Goal: Information Seeking & Learning: Learn about a topic

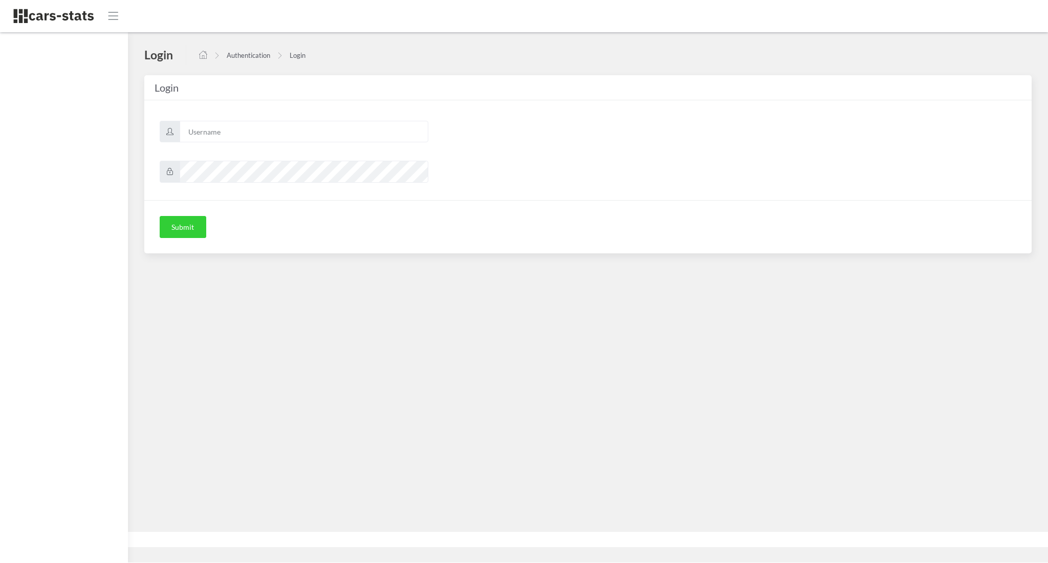
scroll to position [10, 10]
type input "awt"
click at [189, 241] on div "Submit" at bounding box center [587, 227] width 887 height 54
click at [178, 231] on button "Submit" at bounding box center [183, 226] width 47 height 23
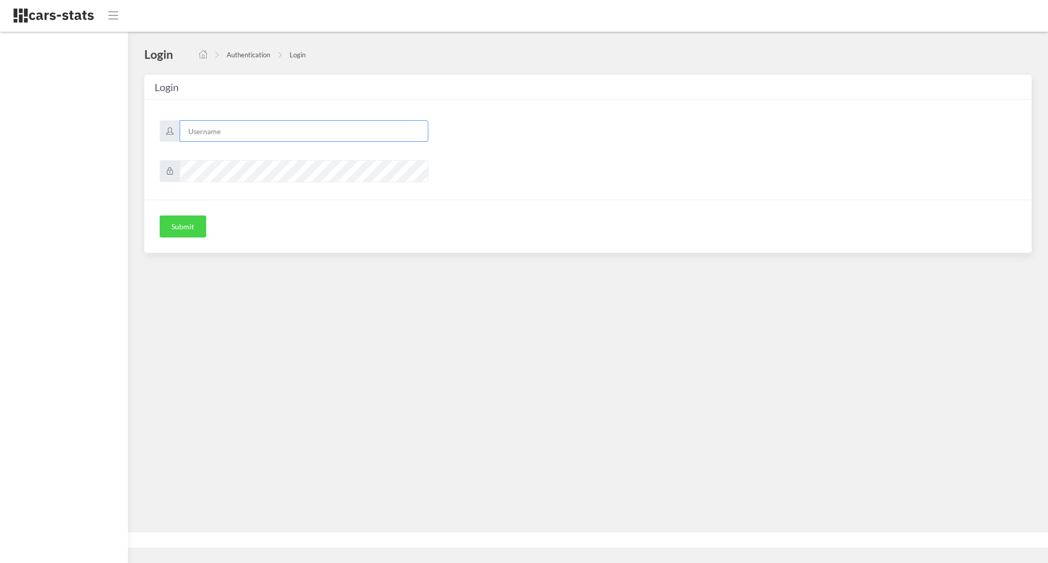
type input "awt"
click at [179, 218] on button "Submit" at bounding box center [183, 226] width 47 height 23
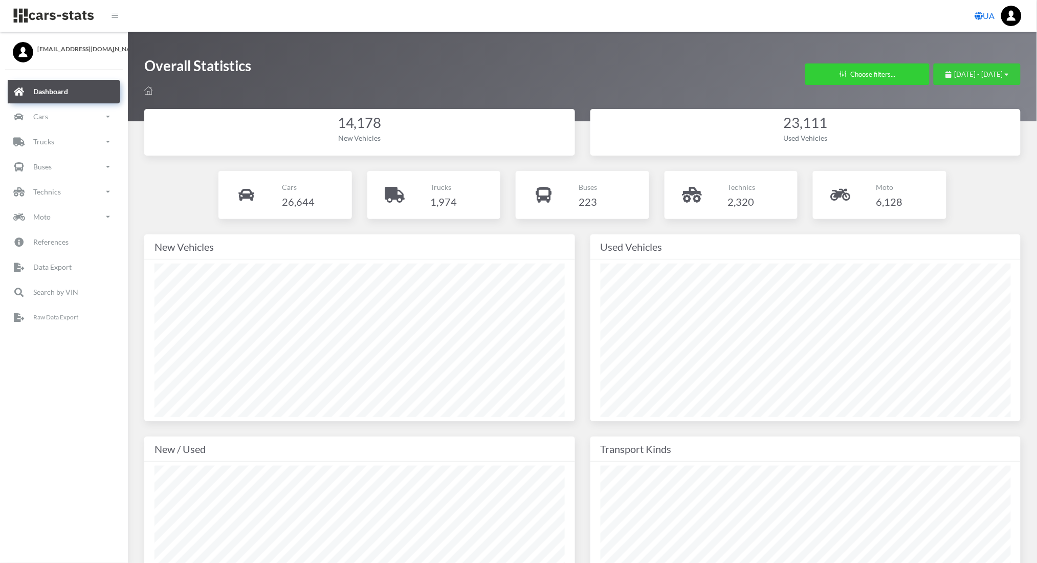
click at [955, 70] on span "July 20, 2025 - August 19, 2025" at bounding box center [979, 74] width 49 height 8
click at [953, 139] on li "This Month" at bounding box center [973, 139] width 72 height 16
click at [40, 105] on link "Cars" at bounding box center [64, 117] width 113 height 24
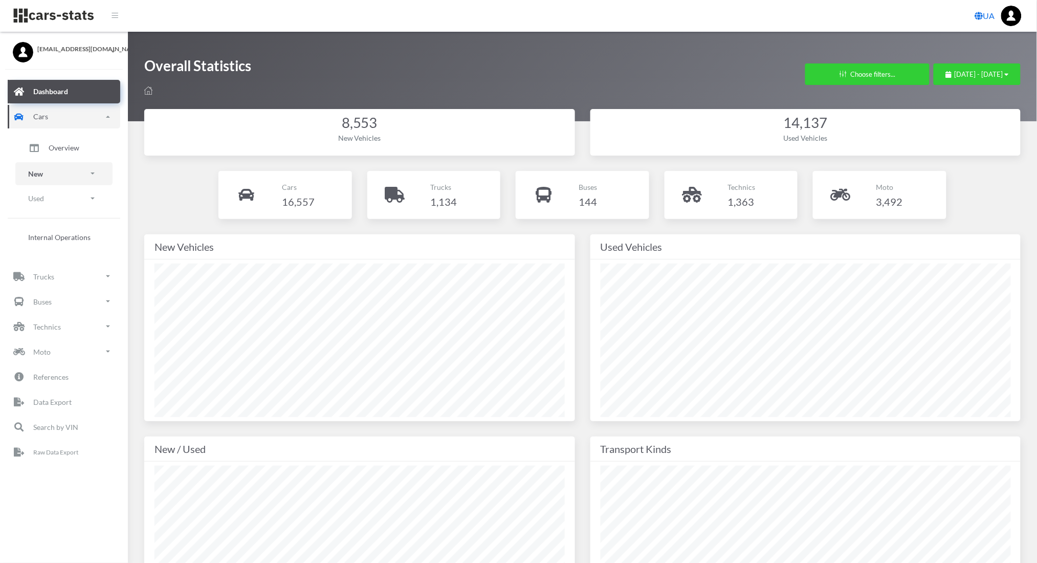
click at [41, 170] on p "New" at bounding box center [35, 173] width 15 height 13
click at [45, 199] on link "Brands" at bounding box center [64, 202] width 82 height 21
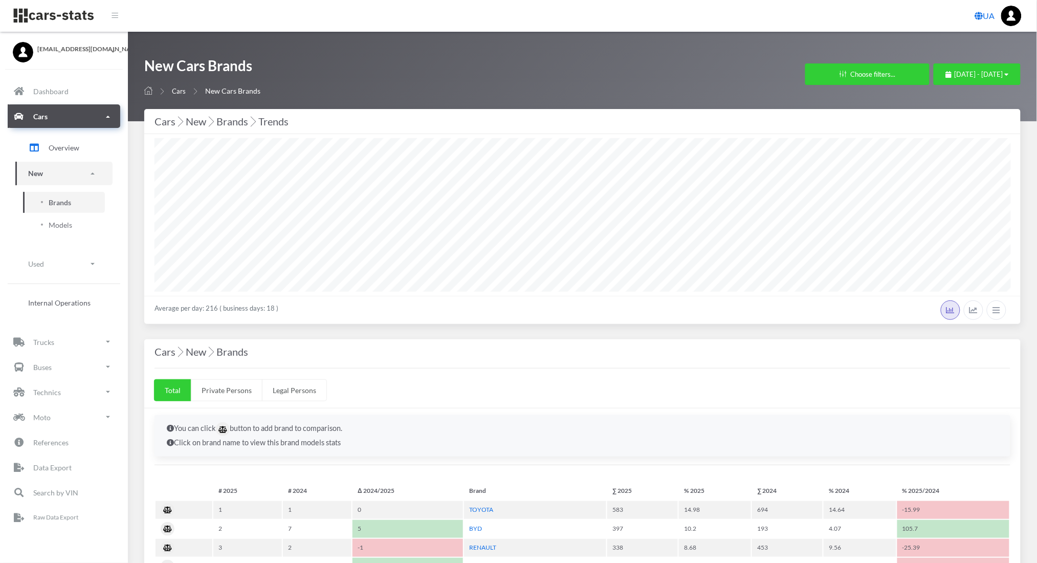
scroll to position [10, 10]
select select "25"
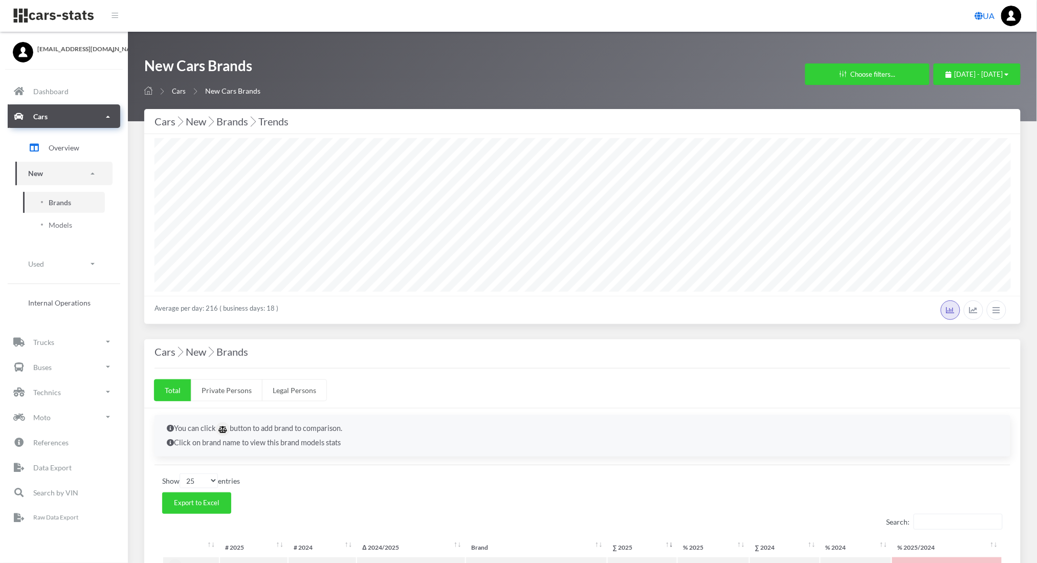
scroll to position [0, 0]
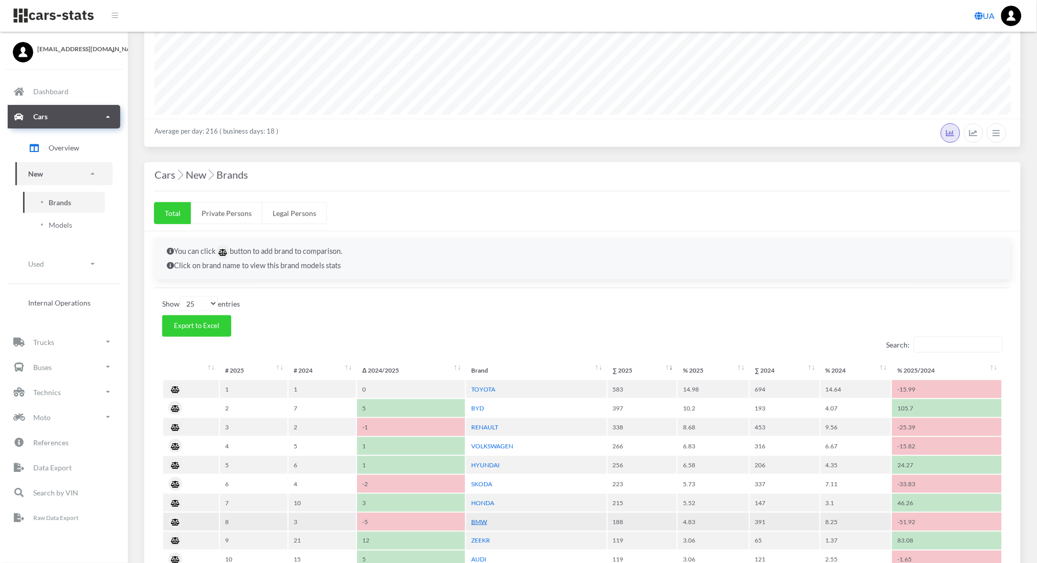
click at [483, 519] on link "BMW" at bounding box center [479, 522] width 16 height 8
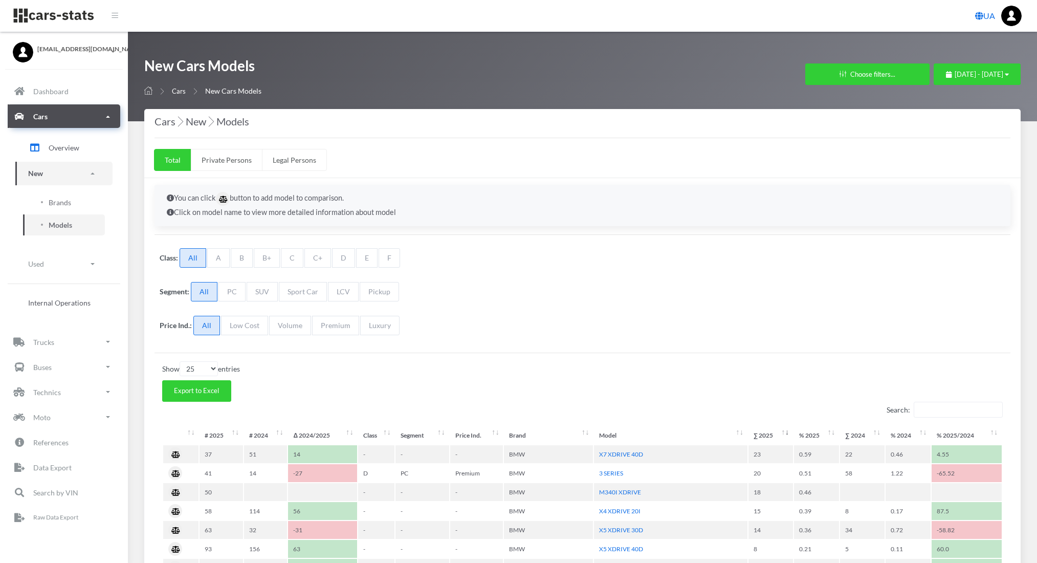
select select "25"
select select "BMW"
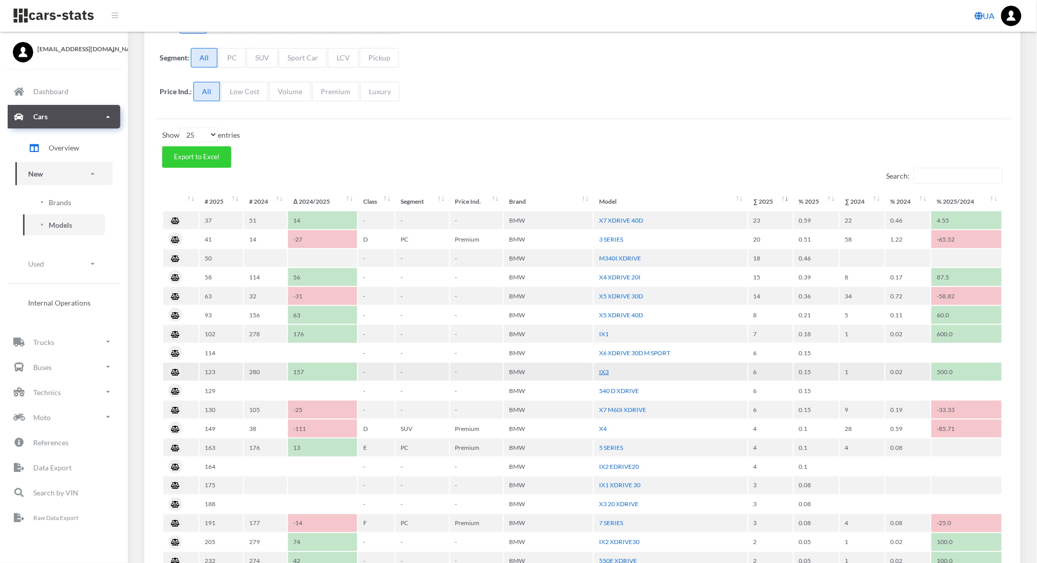
scroll to position [192, 0]
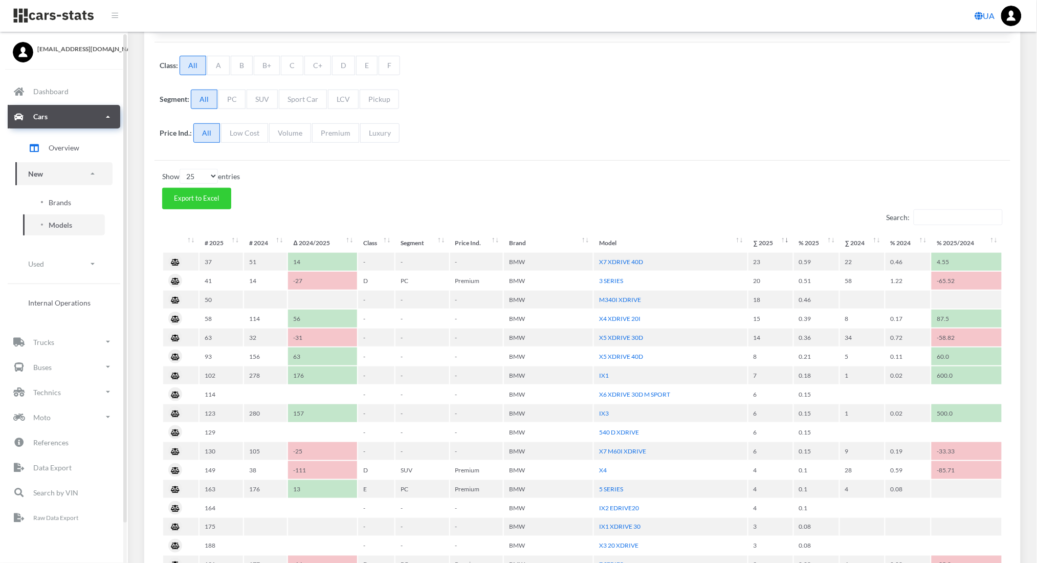
click at [62, 201] on span "Brands" at bounding box center [60, 202] width 23 height 11
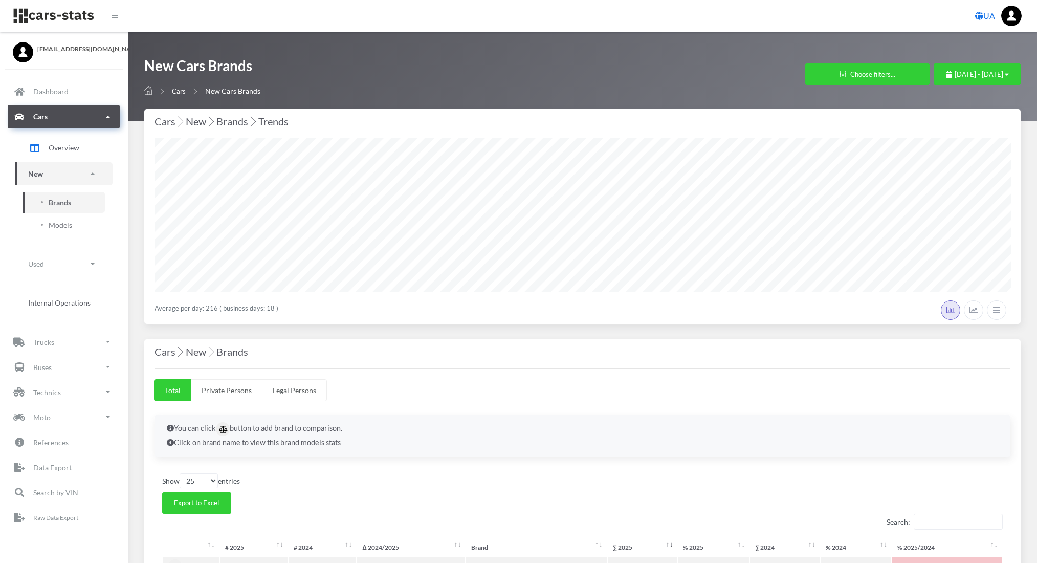
select select "25"
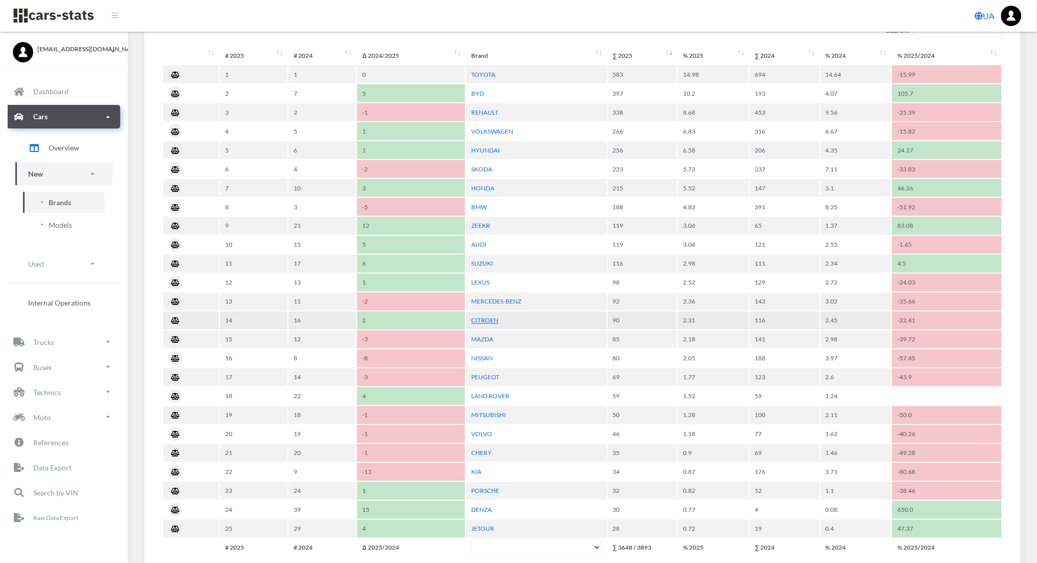
scroll to position [493, 0]
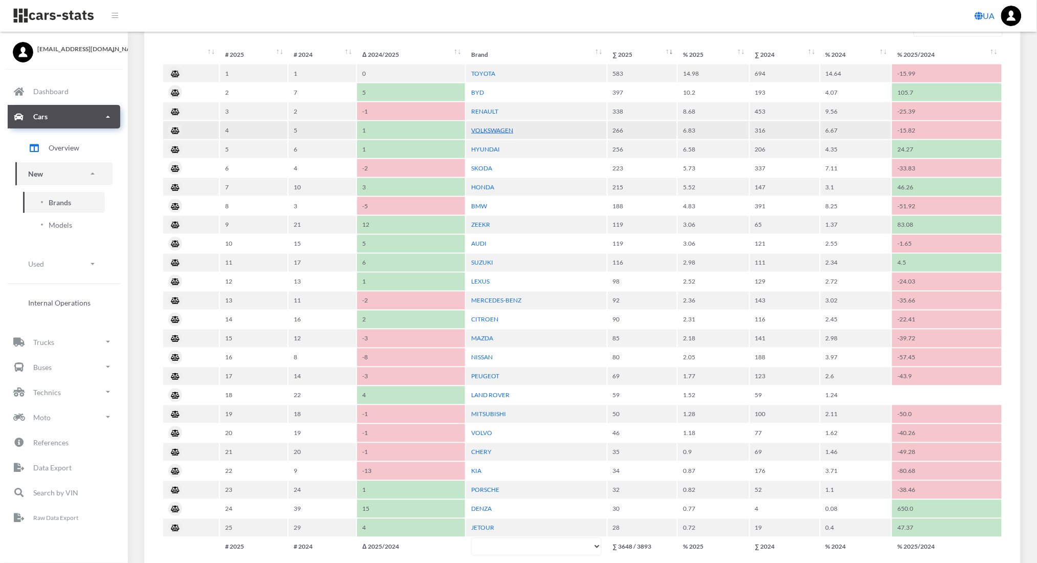
click at [479, 128] on link "VOLKSWAGEN" at bounding box center [492, 130] width 42 height 8
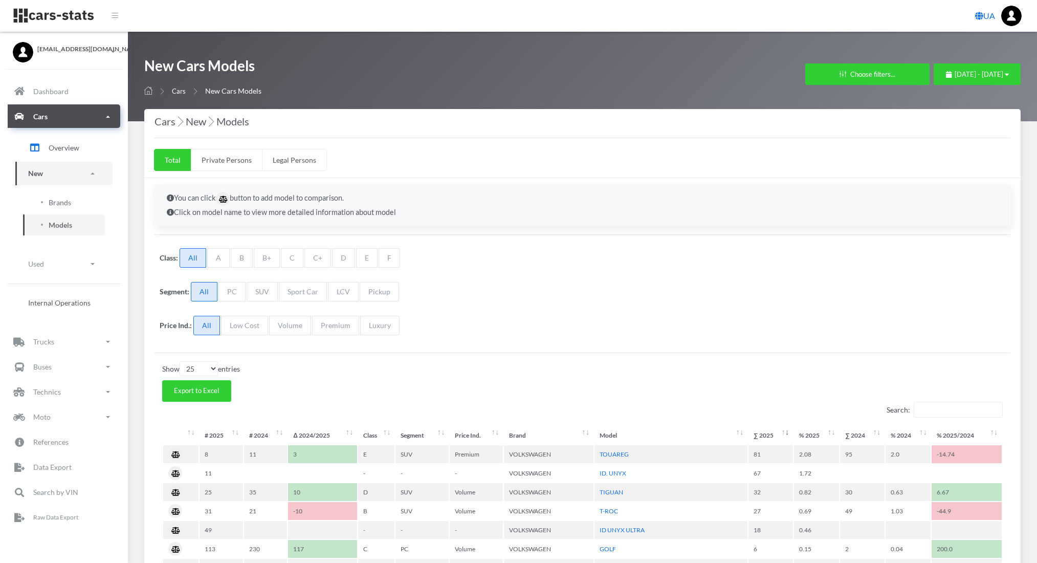
select select "25"
select select "VOLKSWAGEN"
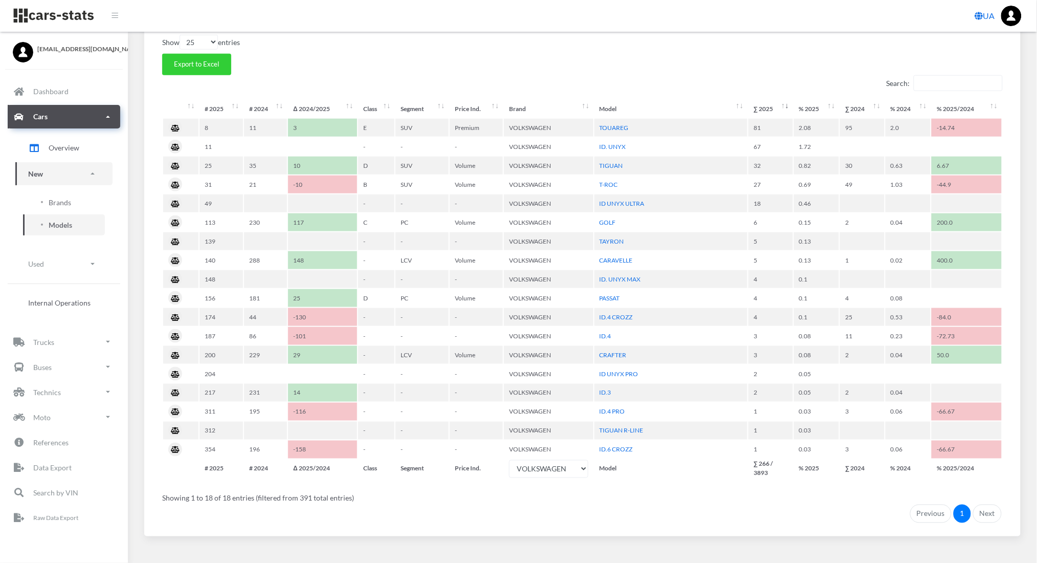
scroll to position [332, 0]
